Goal: Transaction & Acquisition: Subscribe to service/newsletter

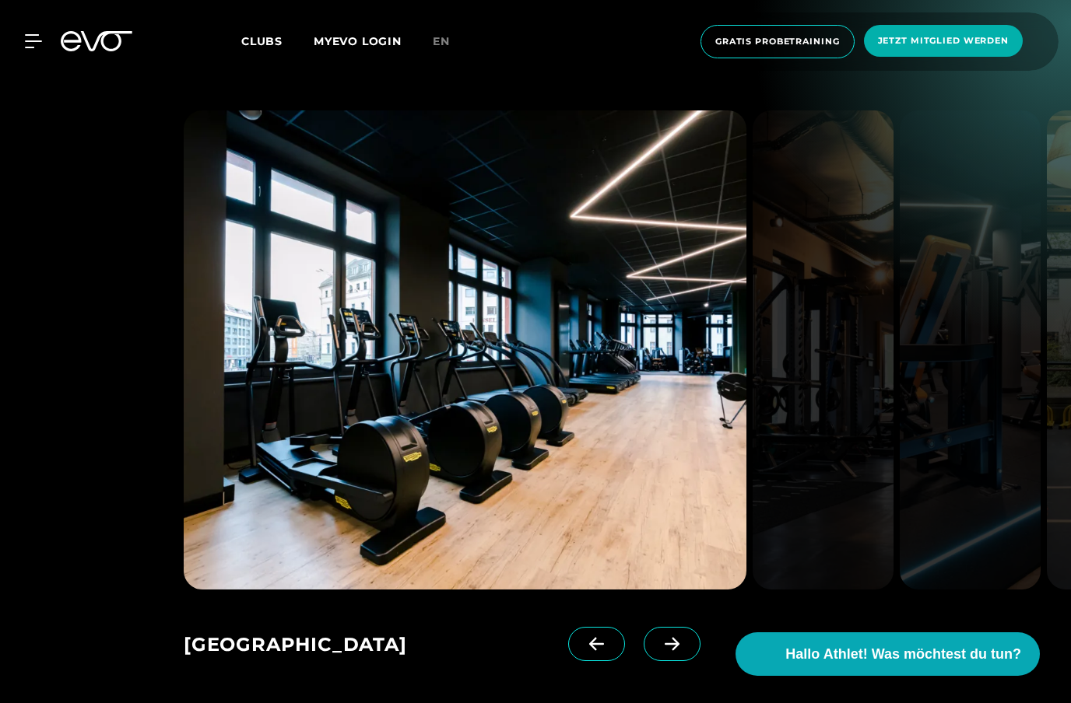
scroll to position [2105, 0]
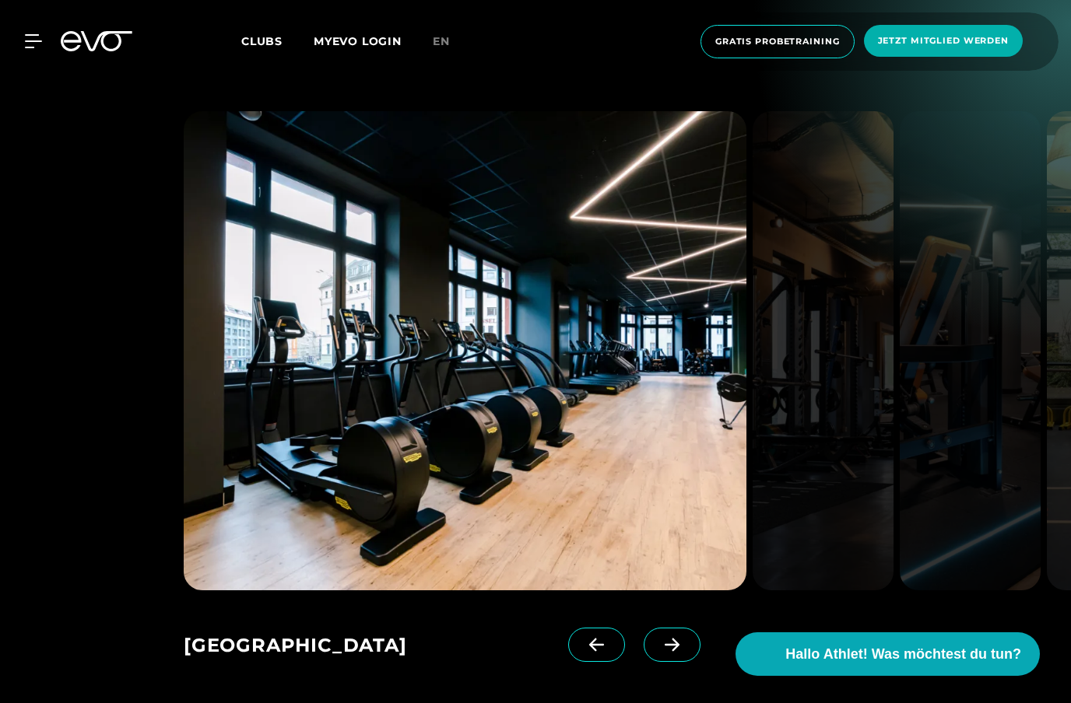
click at [667, 643] on icon at bounding box center [671, 645] width 27 height 14
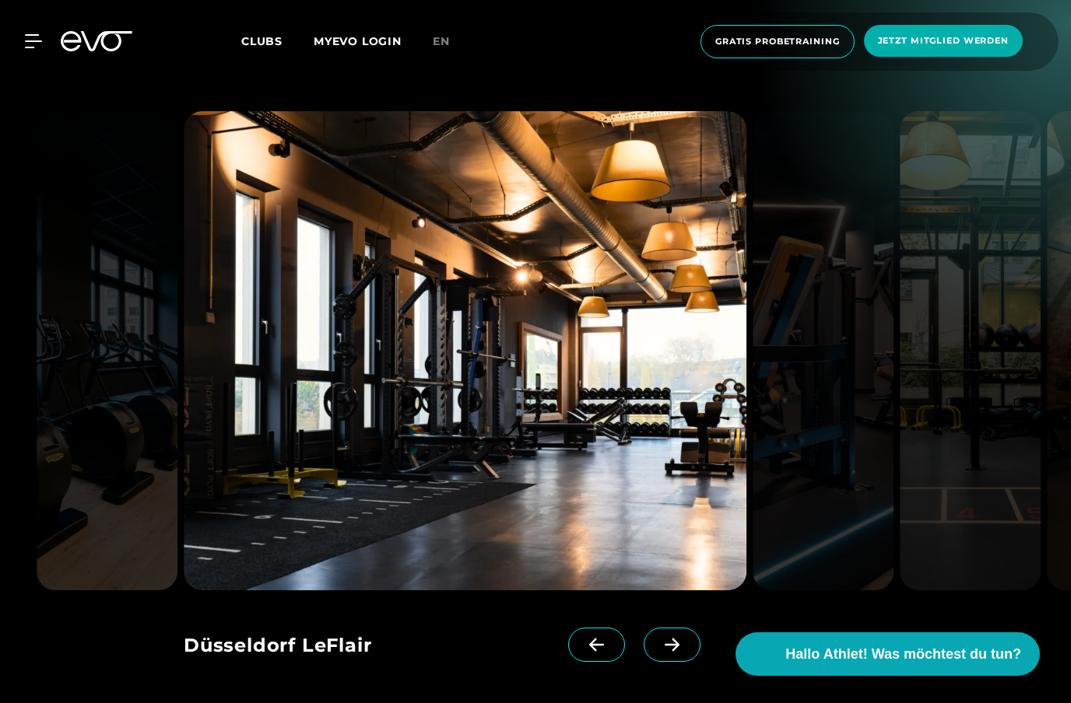
click at [667, 643] on icon at bounding box center [671, 645] width 27 height 14
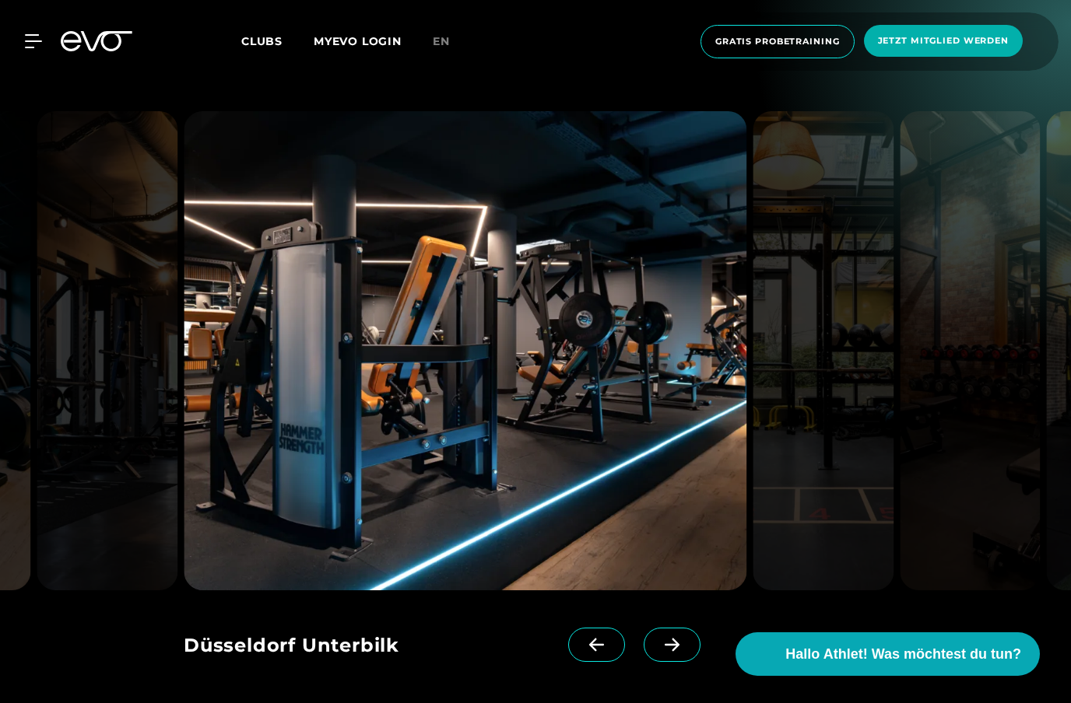
click at [599, 651] on icon at bounding box center [596, 645] width 27 height 14
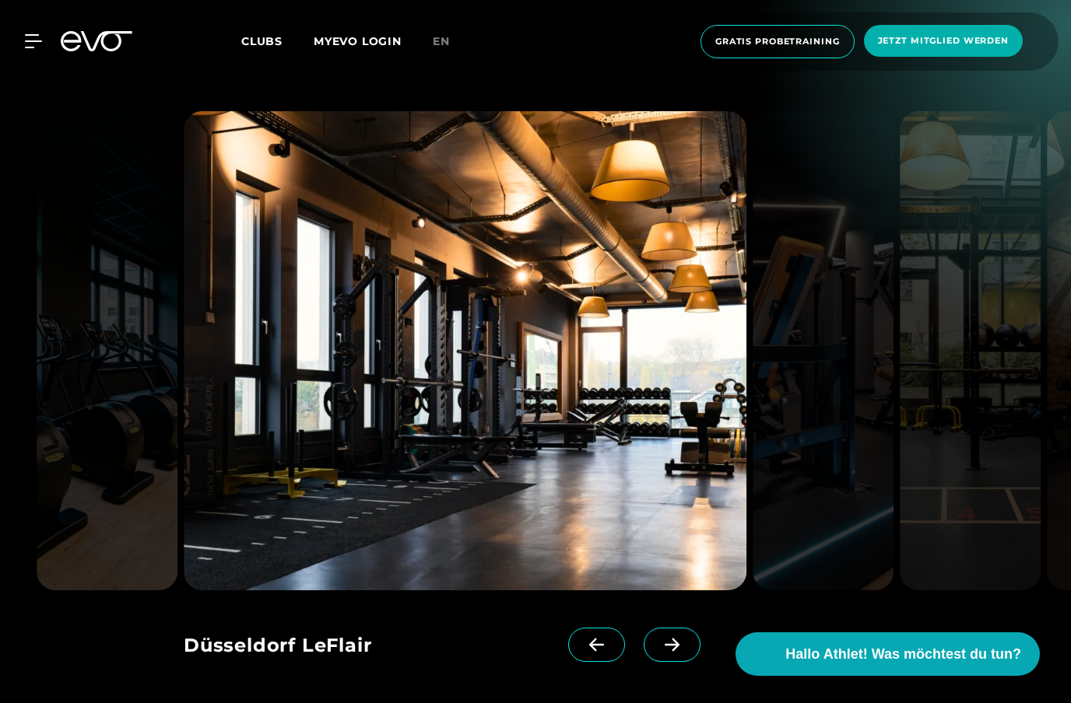
click at [676, 645] on icon at bounding box center [671, 645] width 15 height 13
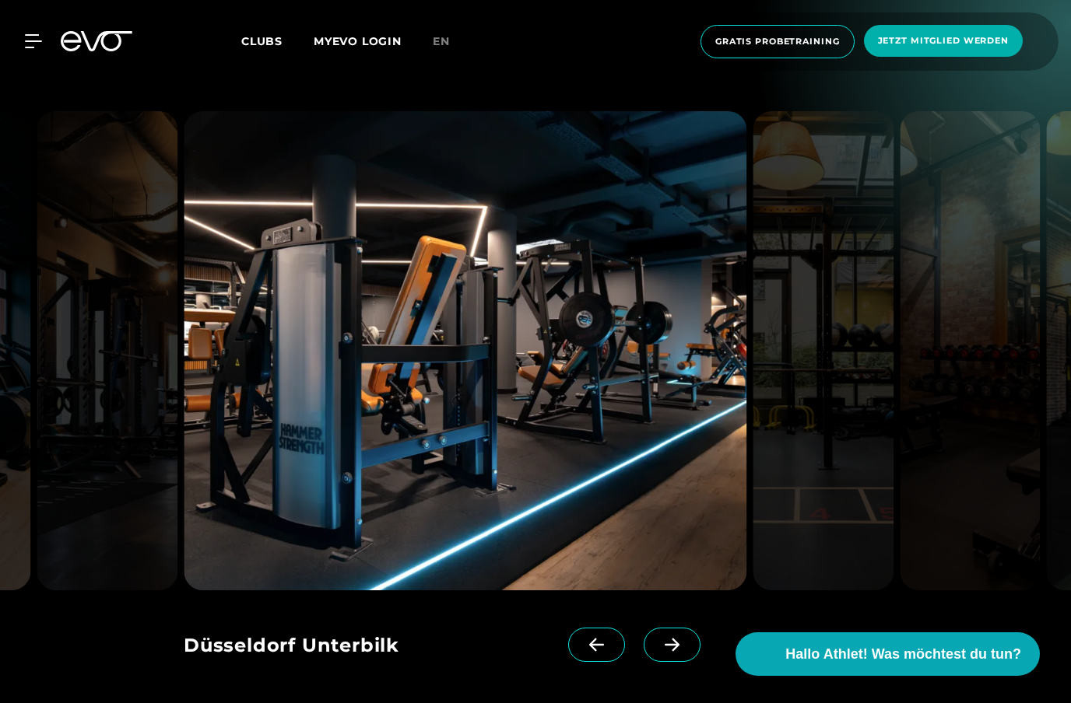
click at [676, 645] on icon at bounding box center [671, 645] width 15 height 13
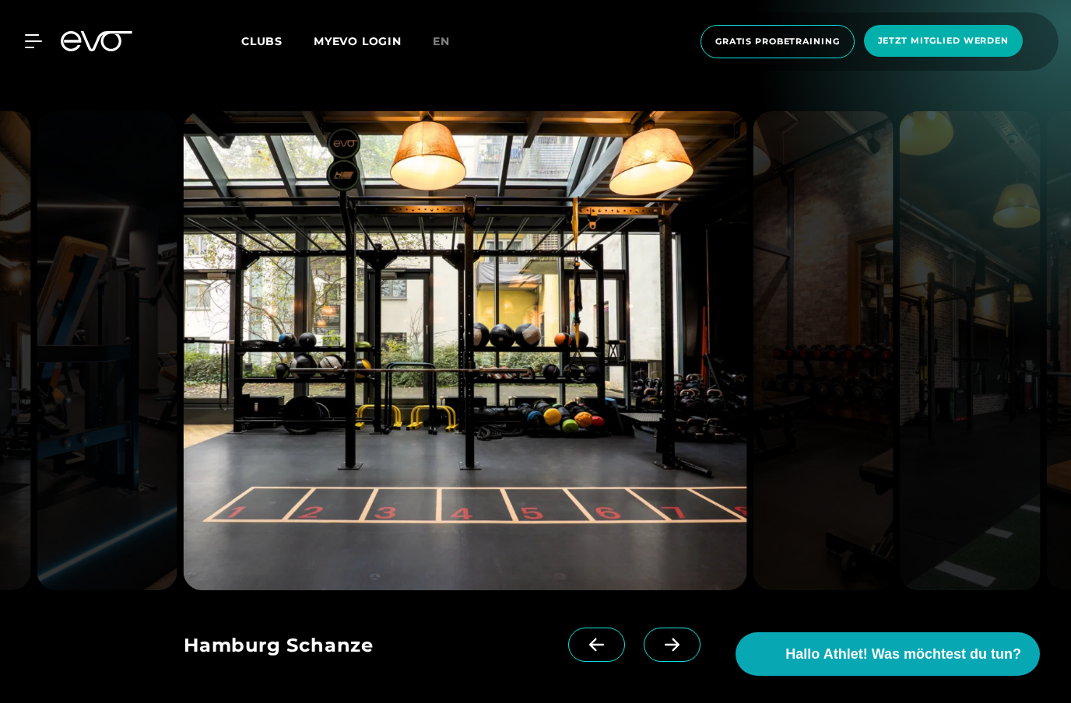
click at [676, 645] on icon at bounding box center [671, 645] width 15 height 13
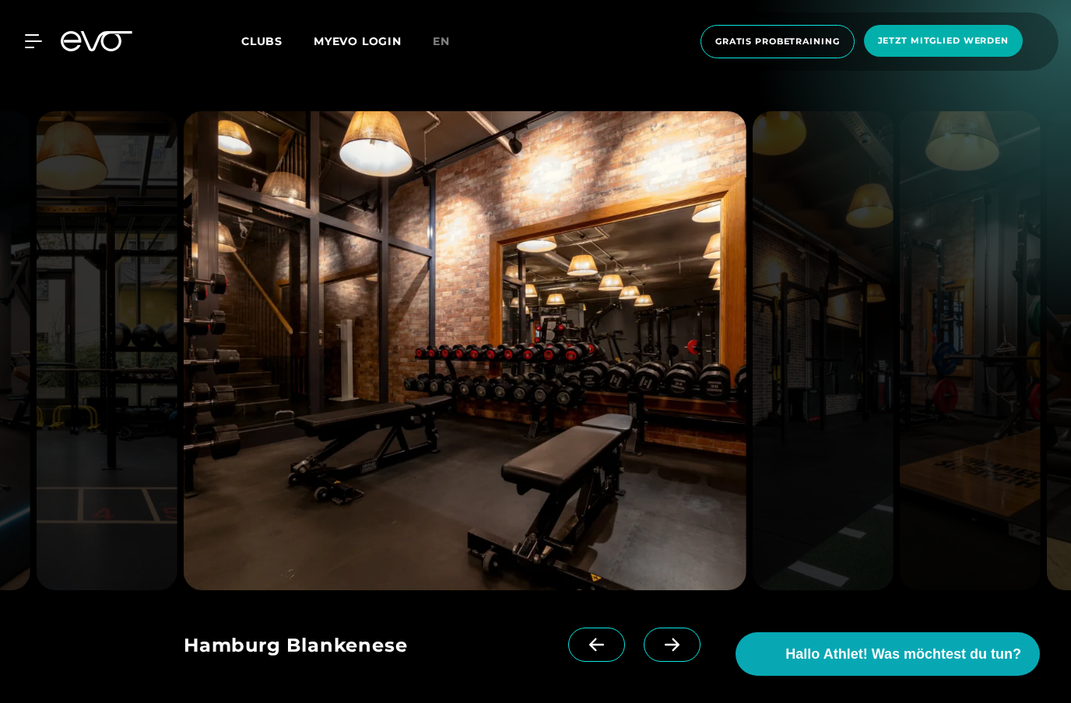
click at [676, 645] on icon at bounding box center [671, 645] width 15 height 13
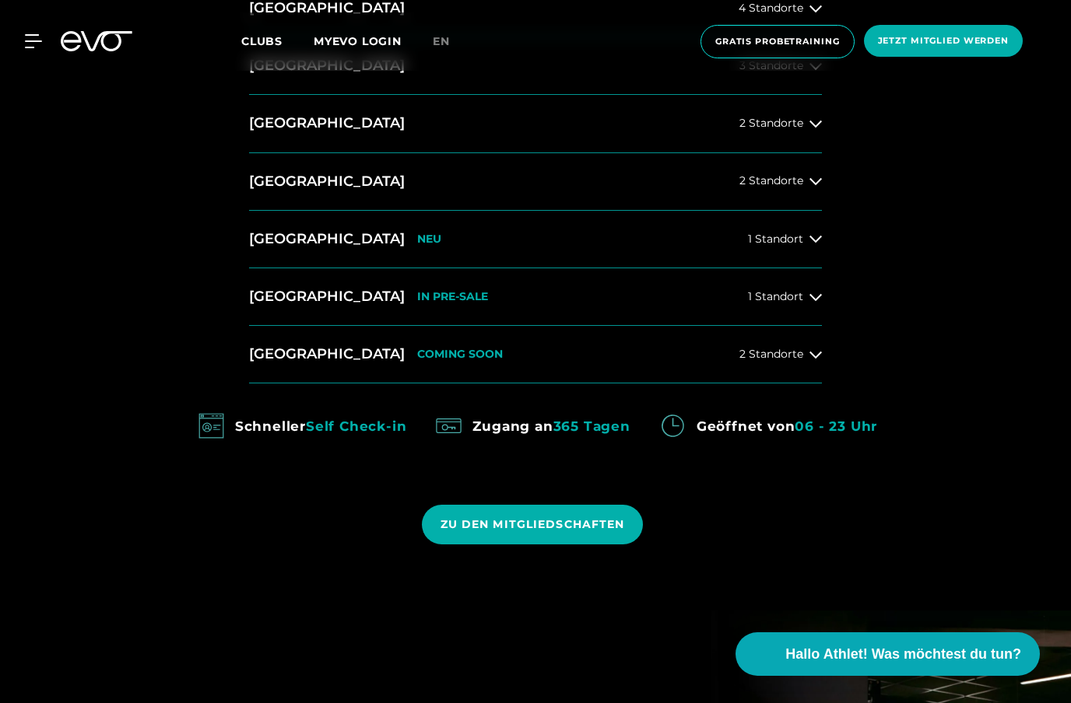
scroll to position [858, 0]
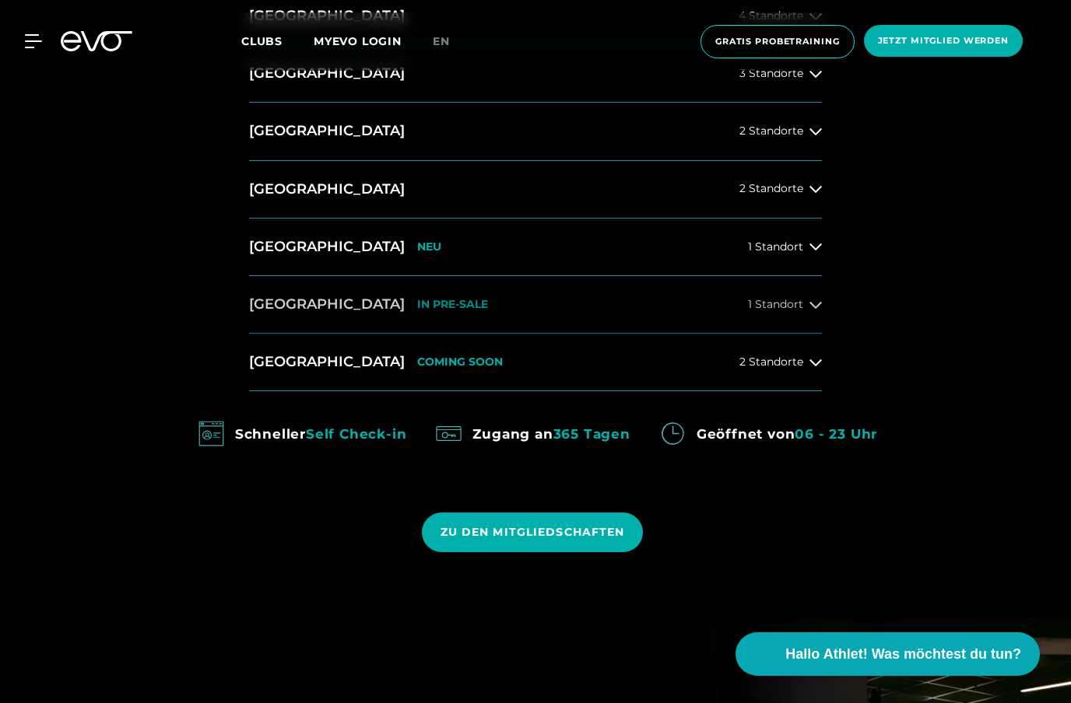
click at [807, 311] on div "1 Standort" at bounding box center [785, 305] width 74 height 12
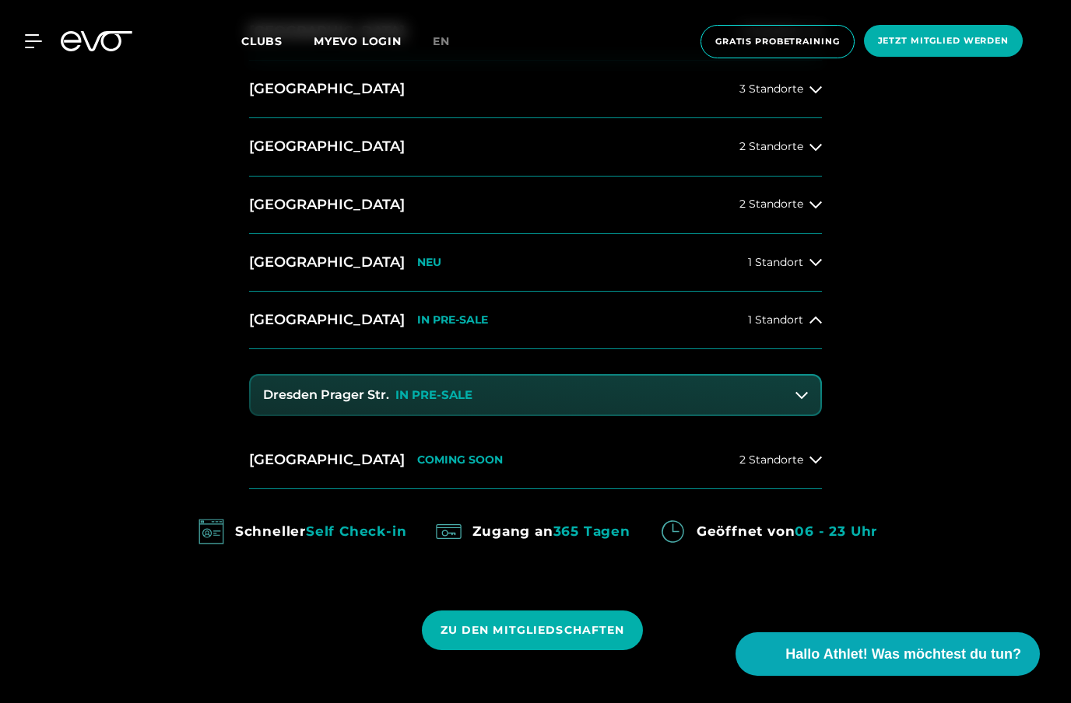
scroll to position [841, 0]
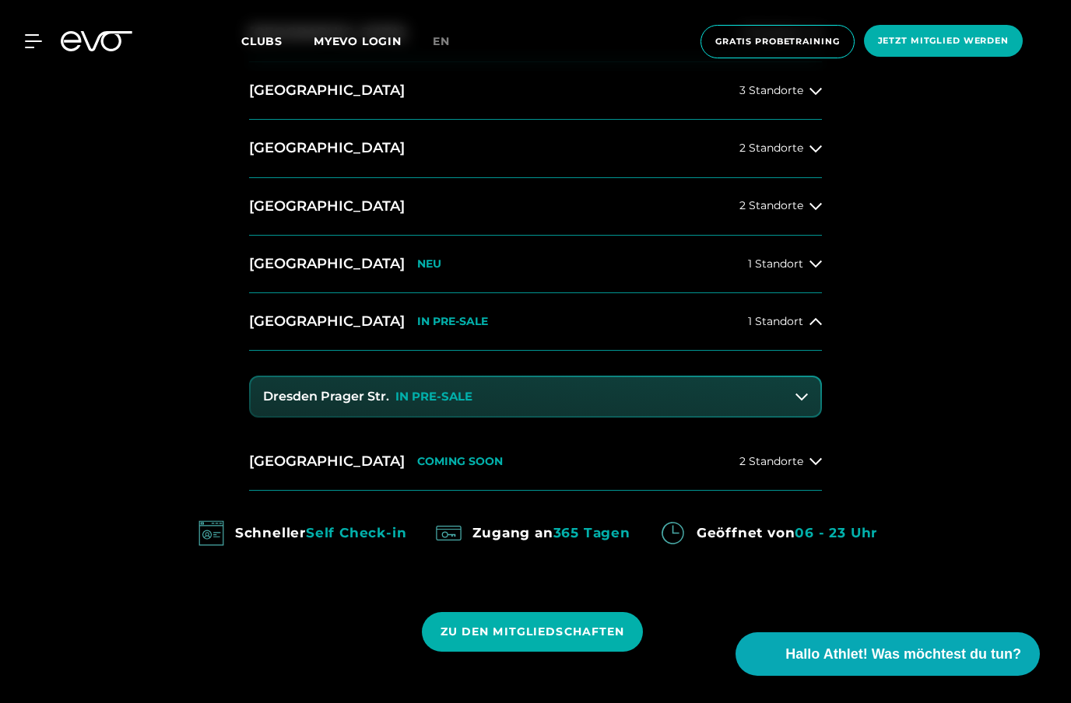
click at [608, 416] on button "Dresden Prager Str. IN PRE-SALE" at bounding box center [536, 396] width 570 height 39
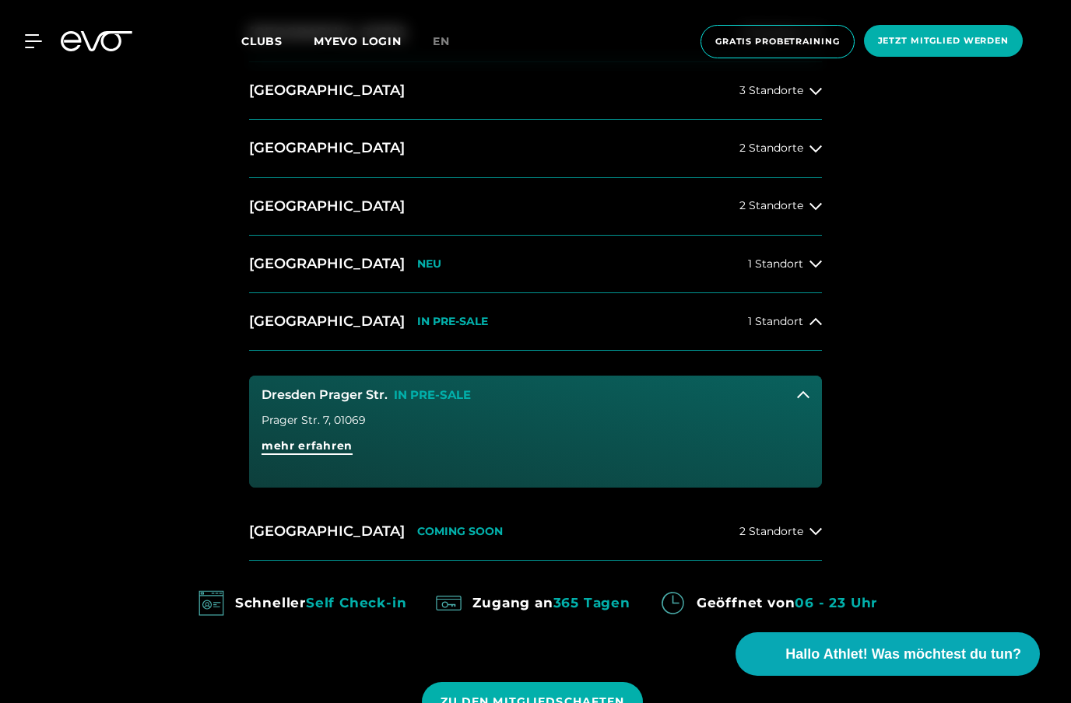
click at [307, 454] on span "mehr erfahren" at bounding box center [306, 446] width 91 height 16
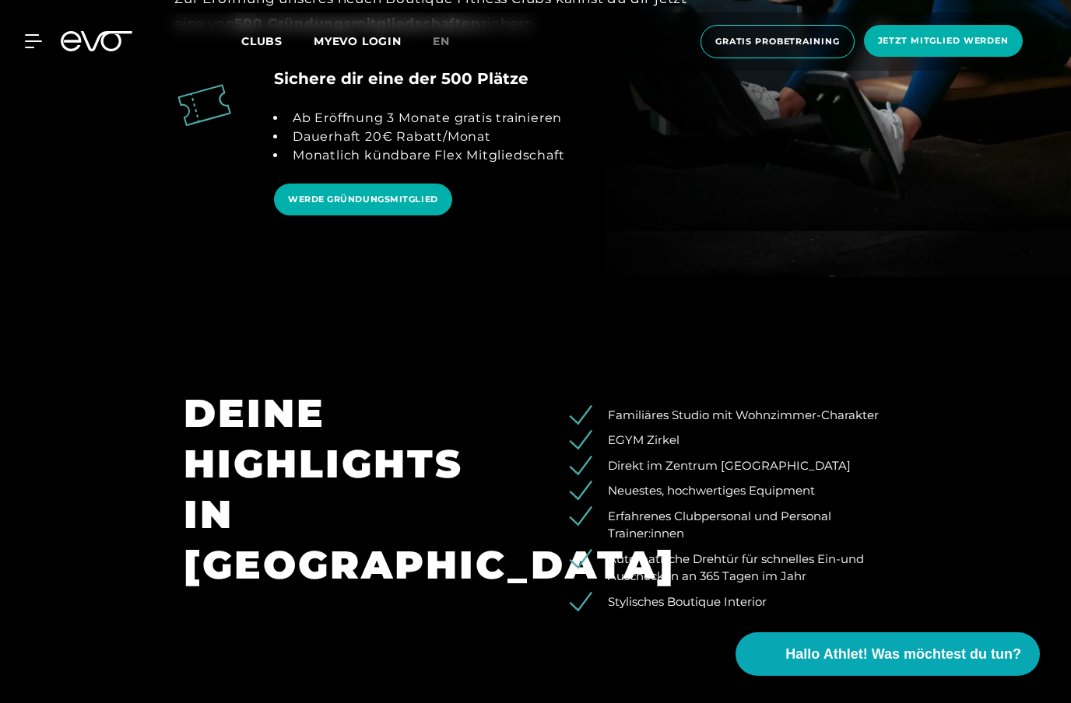
scroll to position [1670, 0]
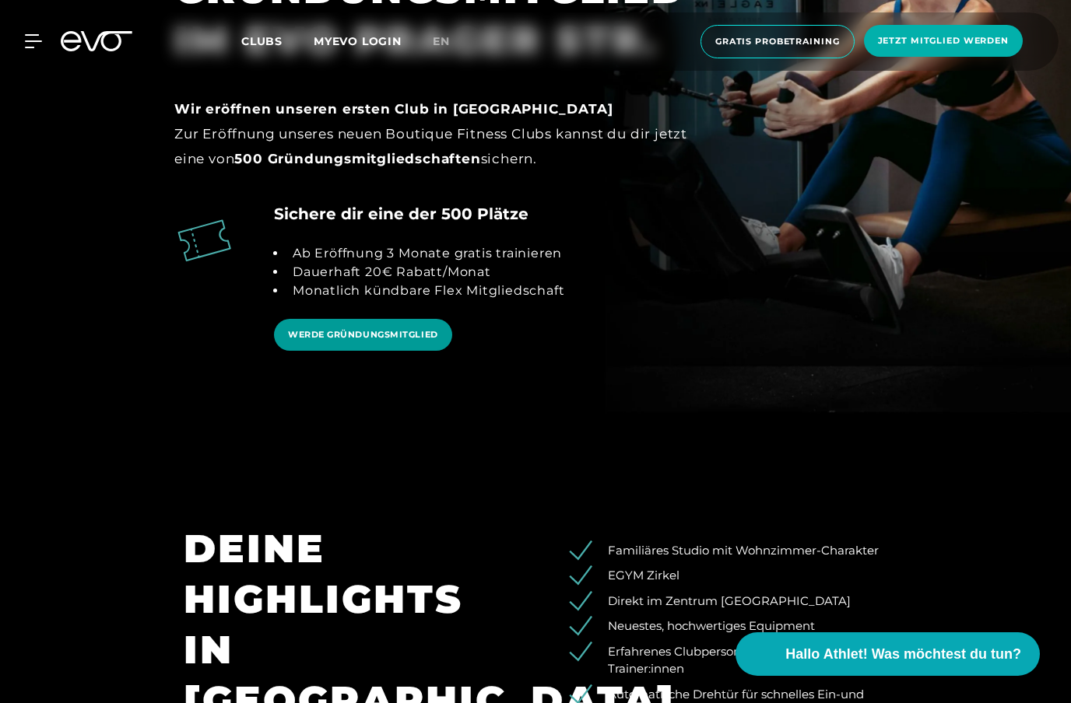
click at [380, 342] on span "WERDE GRÜNDUNGSMITGLIED" at bounding box center [363, 334] width 150 height 13
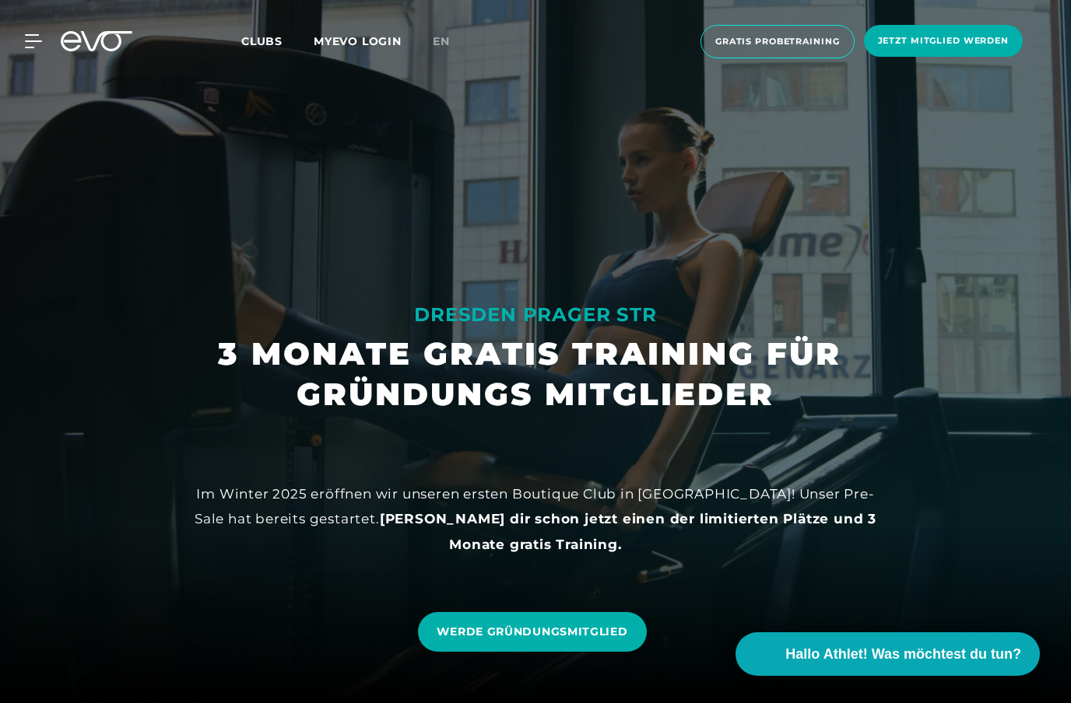
scroll to position [0, 0]
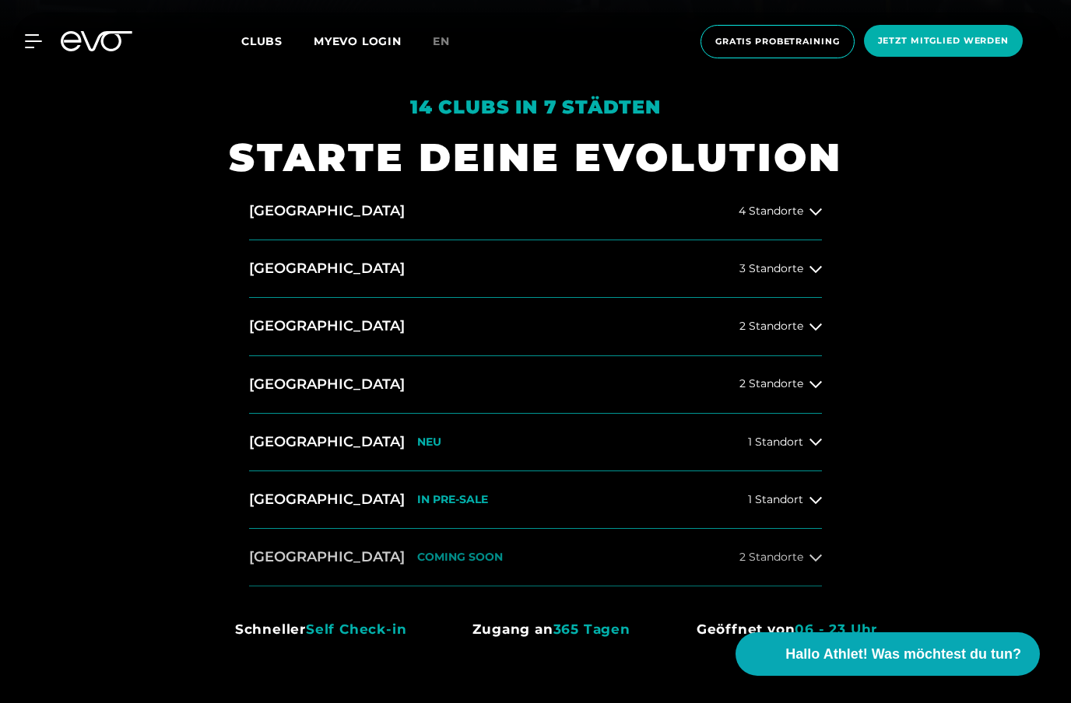
scroll to position [705, 0]
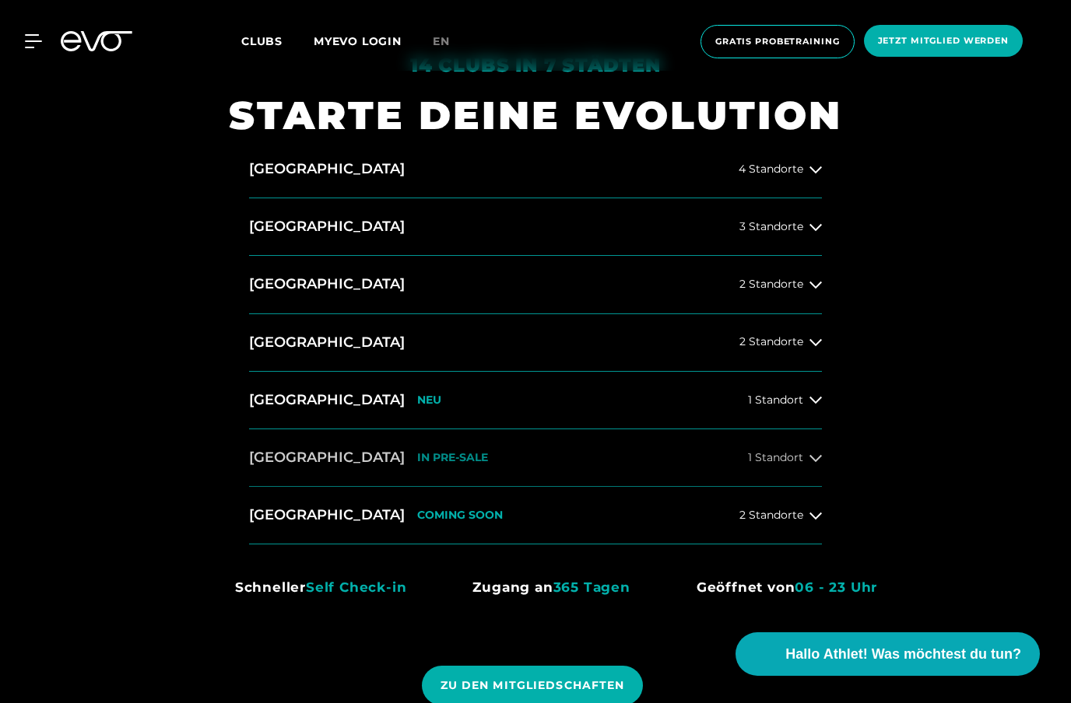
click at [731, 487] on button "[GEOGRAPHIC_DATA] IN PRE-SALE 1 Standort" at bounding box center [535, 458] width 573 height 58
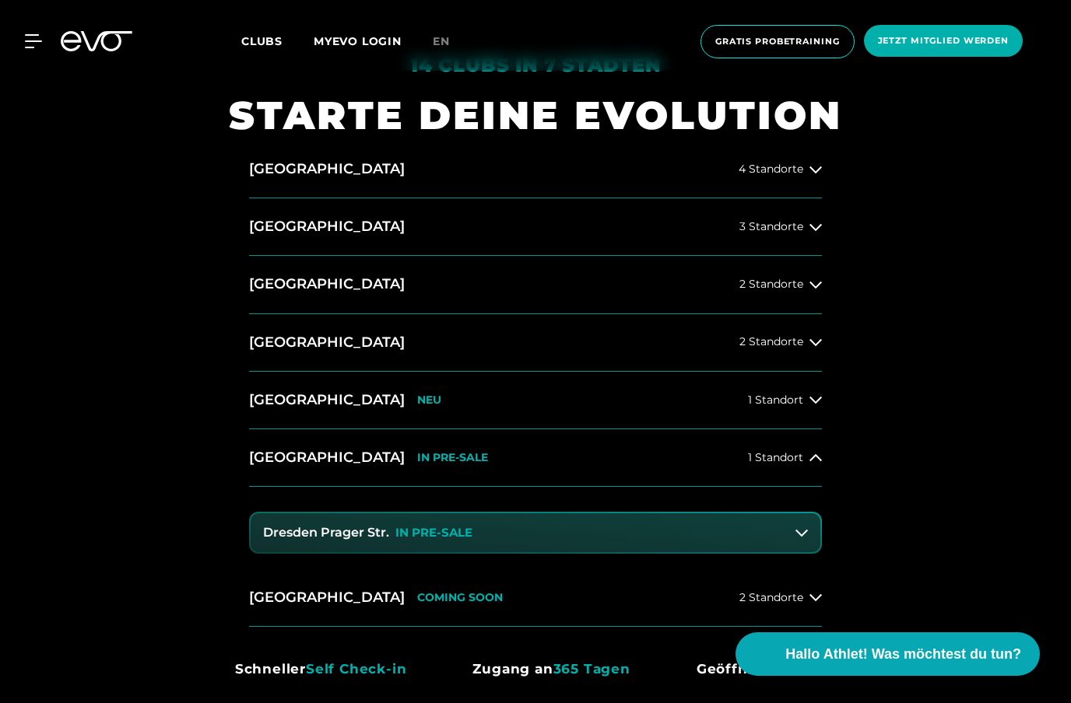
click at [538, 552] on button "Dresden Prager Str. IN PRE-SALE" at bounding box center [536, 532] width 570 height 39
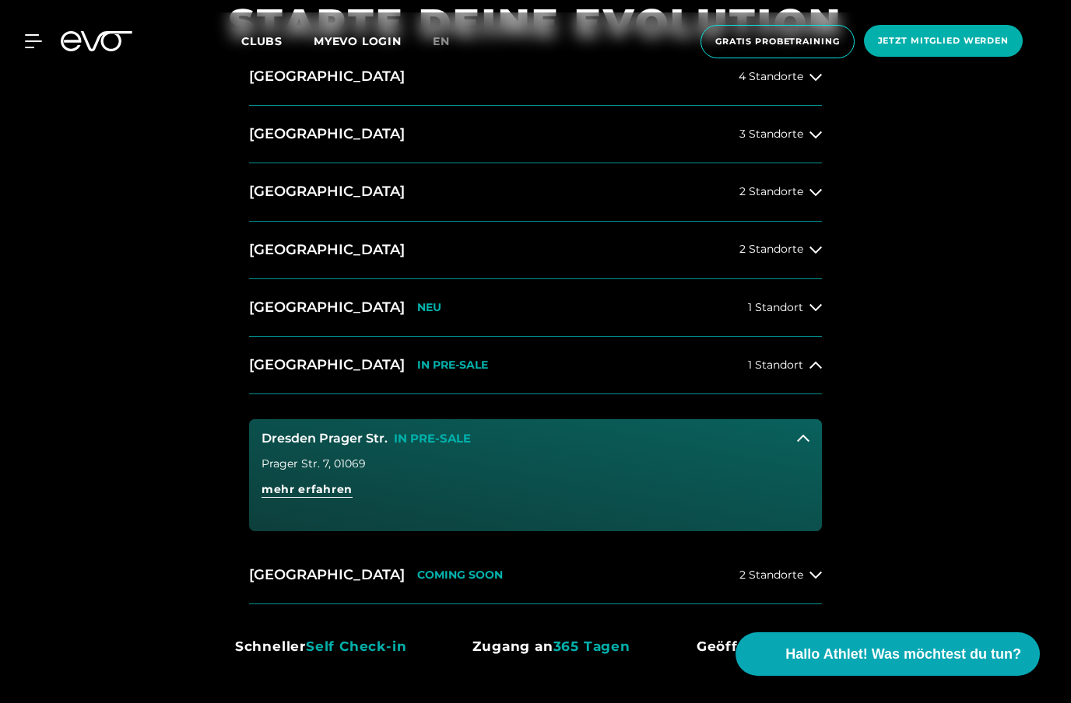
scroll to position [806, 0]
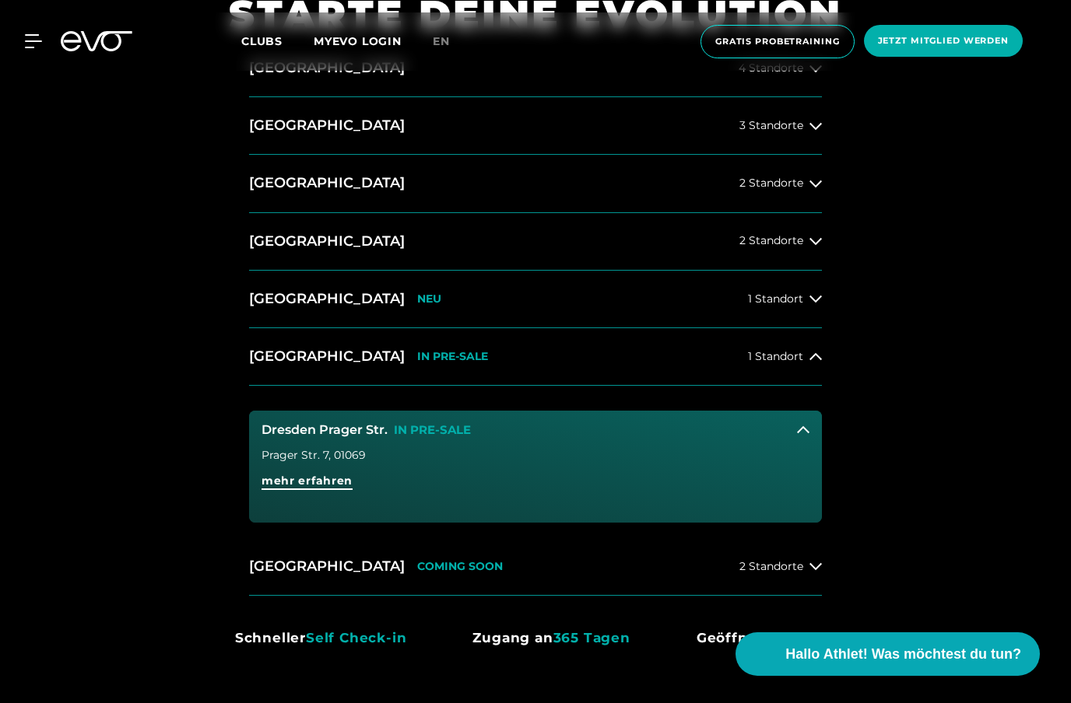
click at [337, 489] on span "mehr erfahren" at bounding box center [306, 481] width 91 height 16
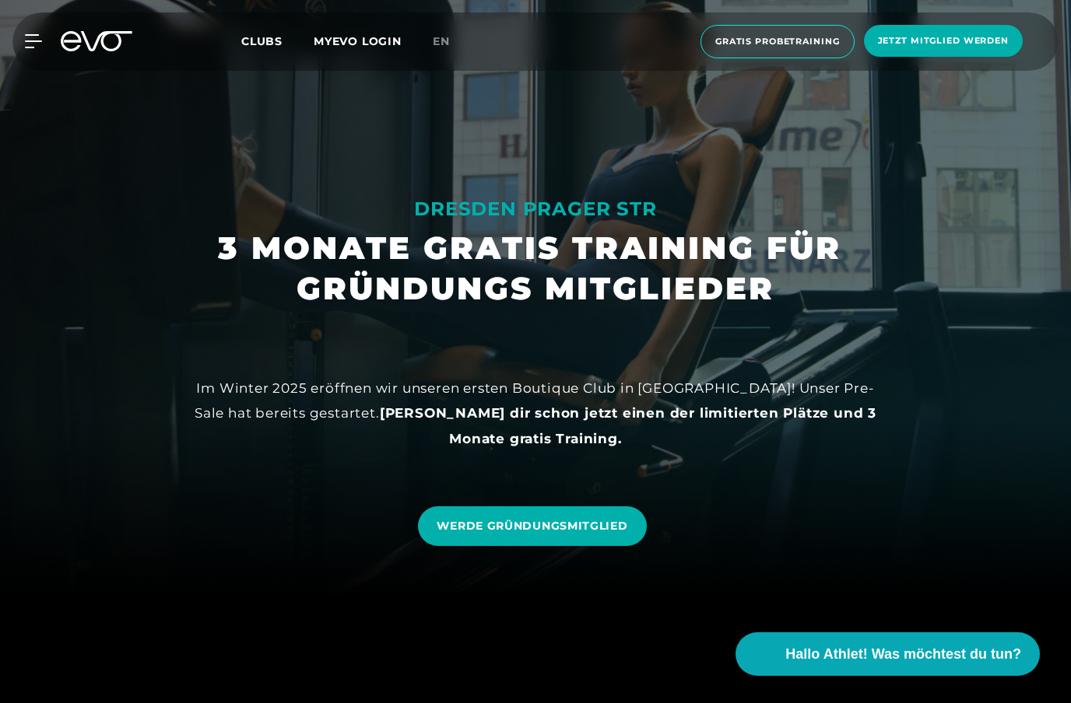
scroll to position [116, 0]
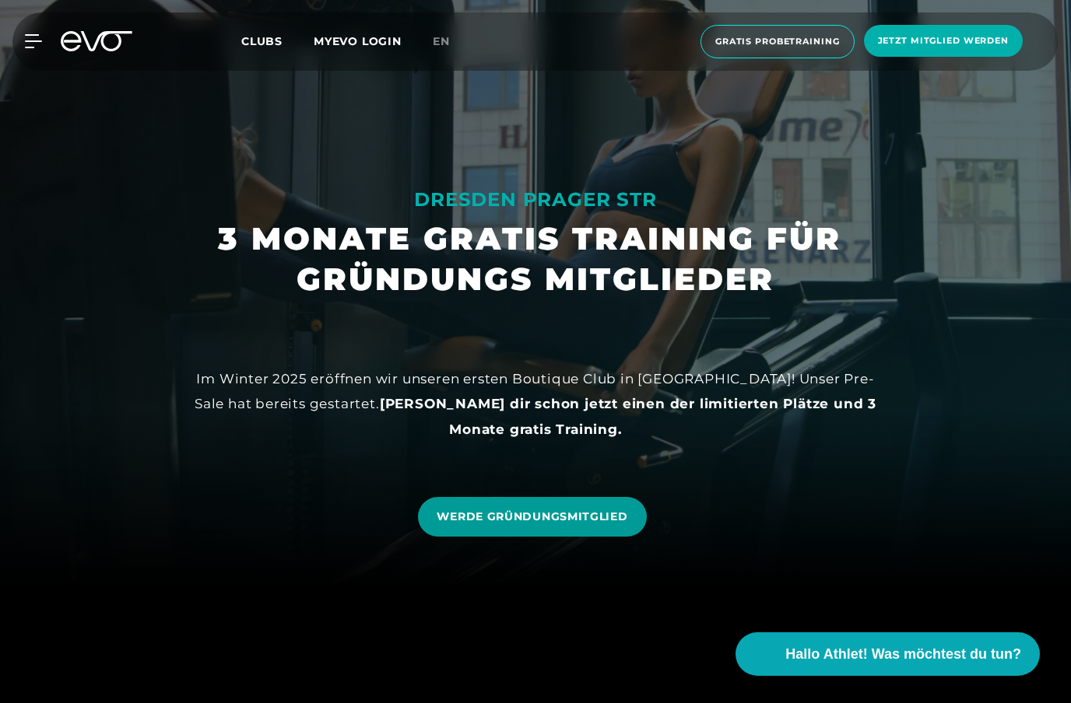
click at [490, 525] on span "WERDE GRÜNDUNGSMITGLIED" at bounding box center [531, 517] width 191 height 16
